Goal: Go to known website: Access a specific website the user already knows

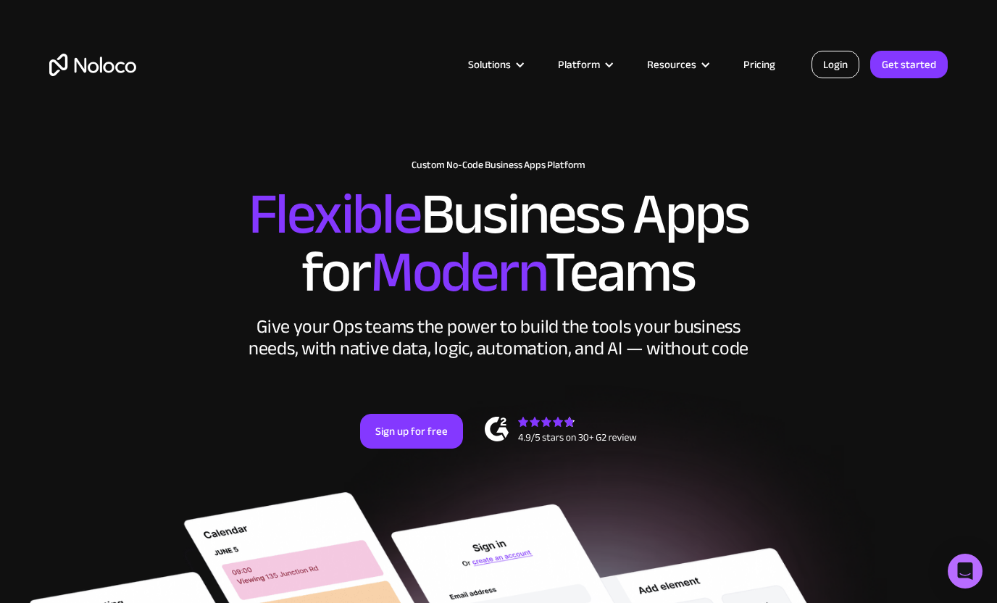
click at [826, 64] on link "Login" at bounding box center [835, 65] width 48 height 28
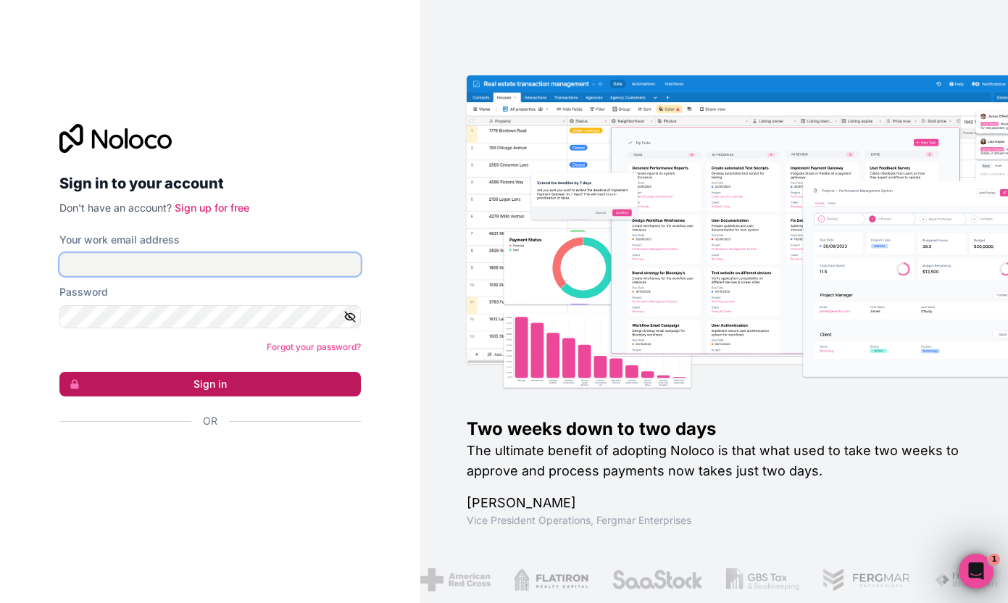
type input "joey@rangeflyers.com"
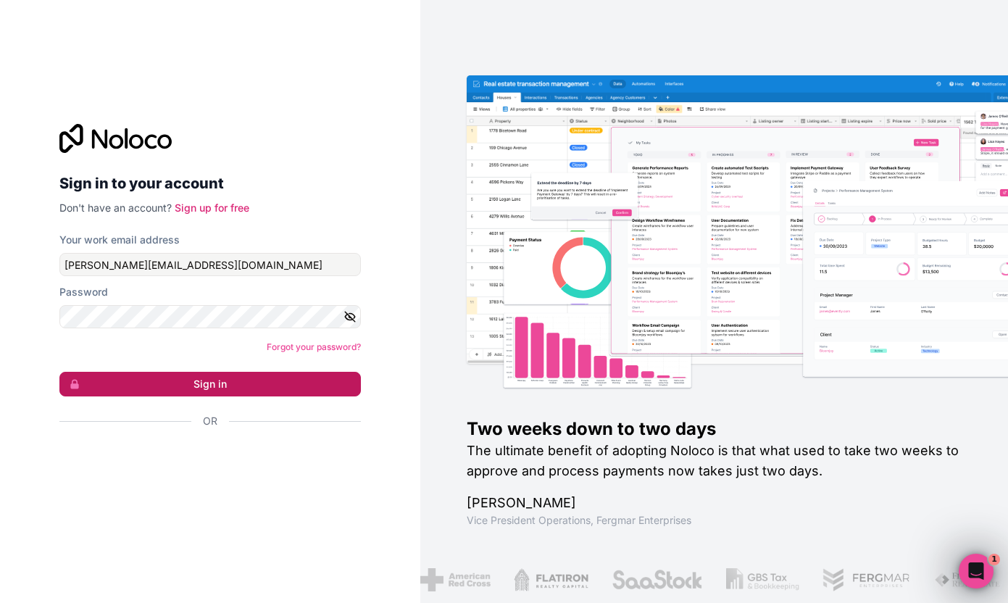
click at [88, 385] on button "Sign in" at bounding box center [209, 384] width 301 height 25
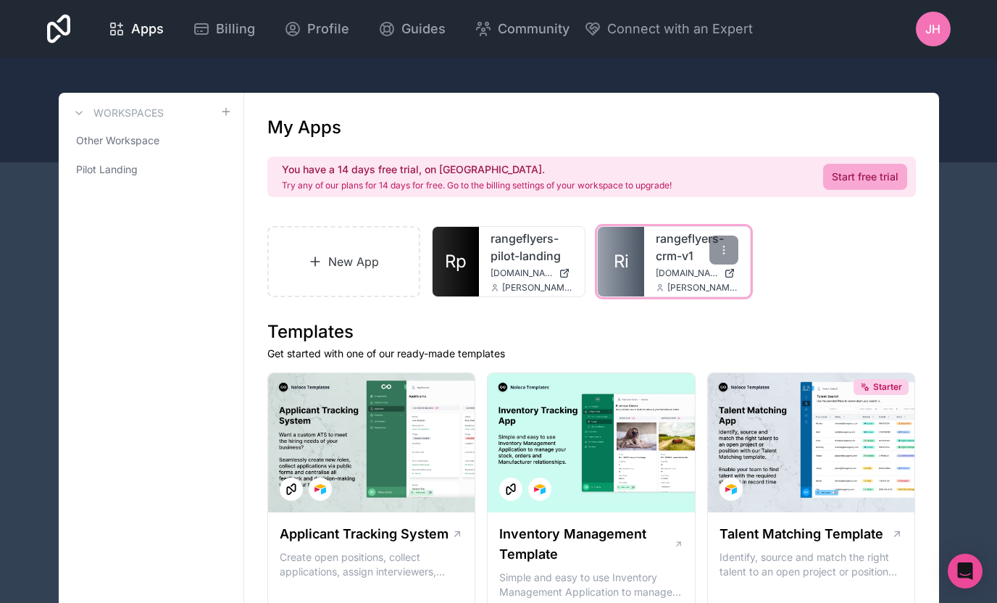
click at [604, 261] on link "Ri" at bounding box center [621, 262] width 46 height 70
